Goal: Navigation & Orientation: Find specific page/section

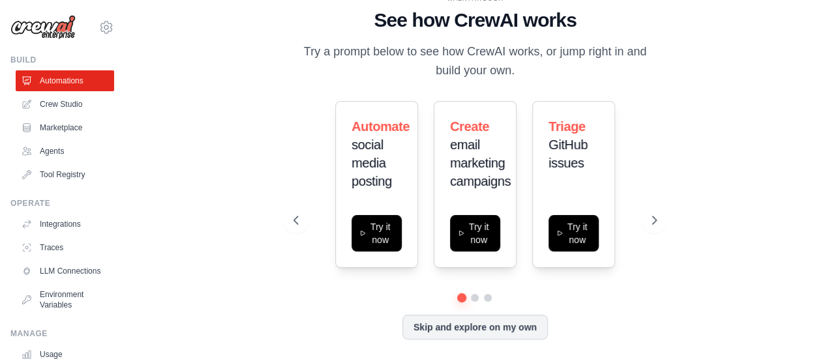
scroll to position [4, 0]
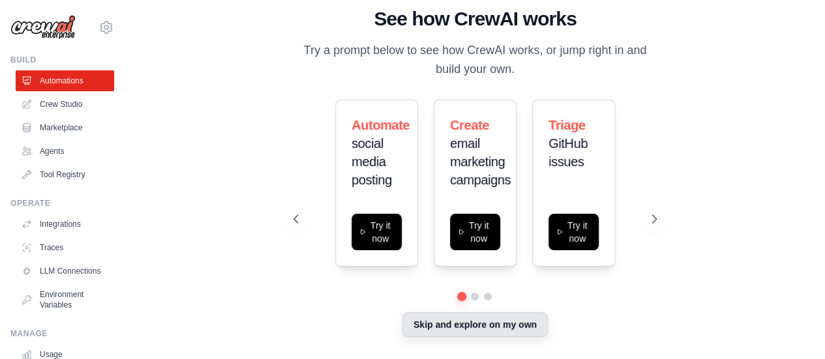
click at [423, 319] on button "Skip and explore on my own" at bounding box center [475, 325] width 145 height 25
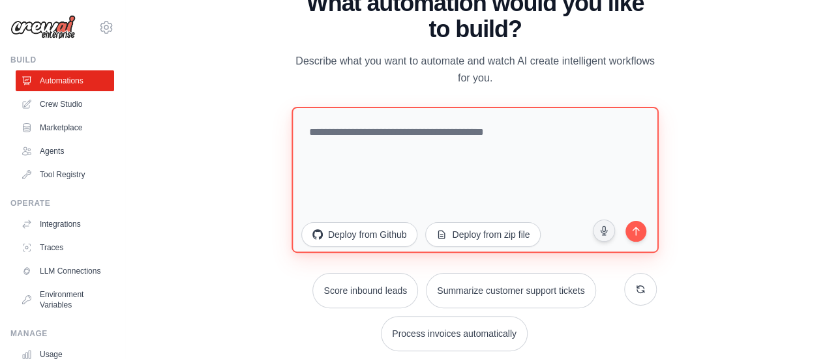
click at [367, 136] on textarea at bounding box center [475, 179] width 367 height 146
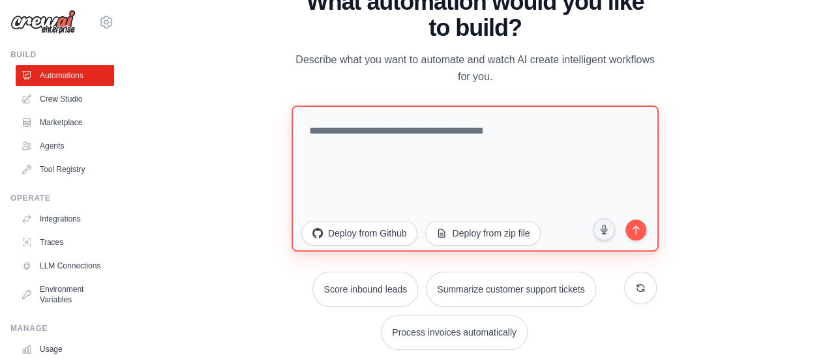
scroll to position [0, 0]
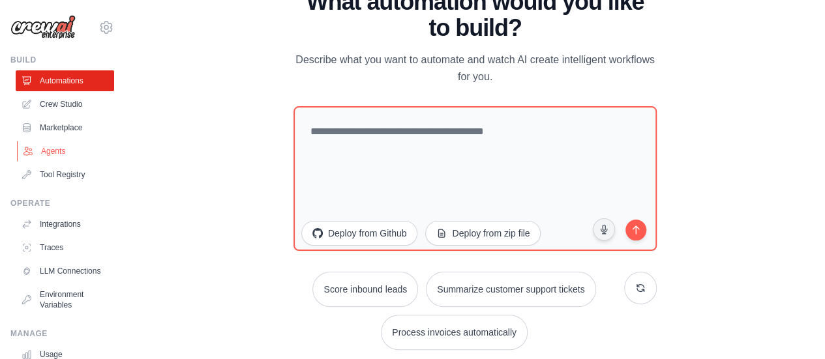
click at [74, 153] on link "Agents" at bounding box center [66, 151] width 99 height 21
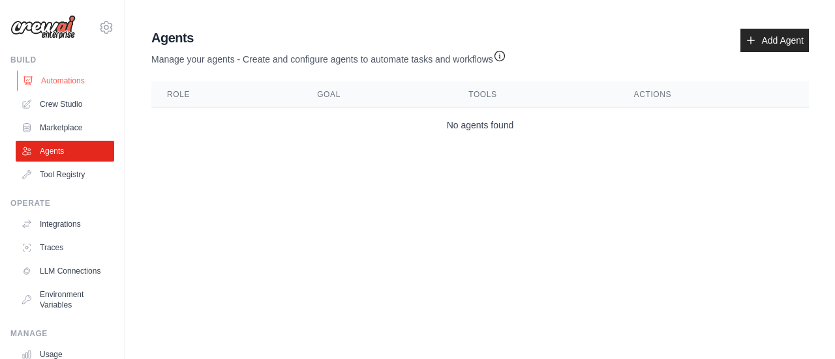
click at [53, 82] on link "Automations" at bounding box center [66, 80] width 99 height 21
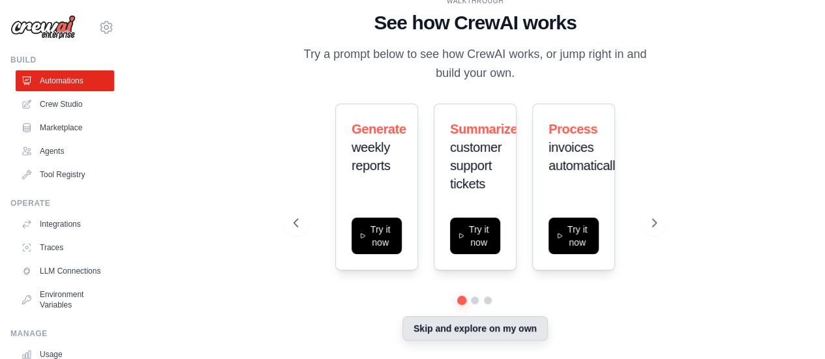
click at [451, 328] on button "Skip and explore on my own" at bounding box center [475, 328] width 145 height 25
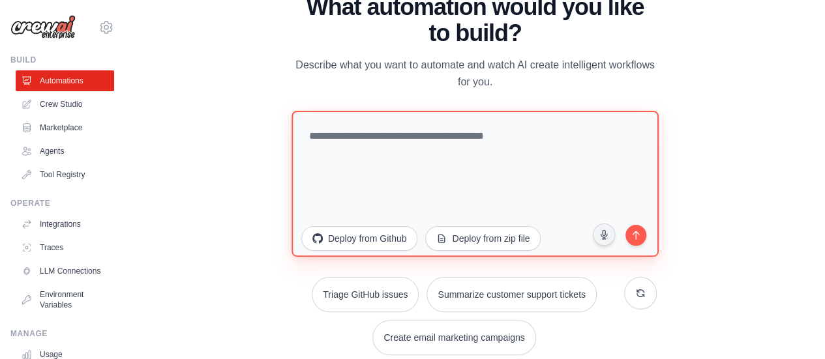
click at [375, 145] on textarea at bounding box center [475, 183] width 367 height 146
